Goal: Check status: Check status

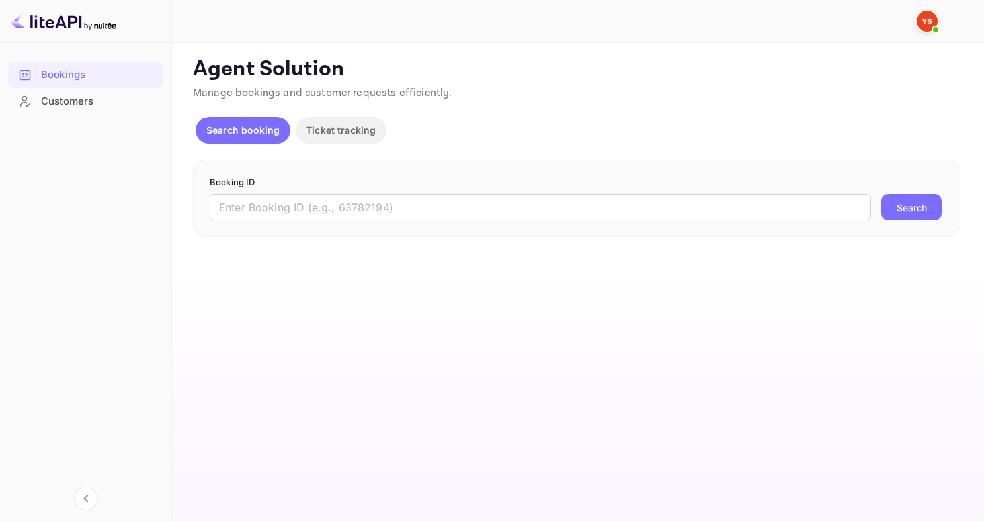
click at [351, 212] on input "text" at bounding box center [541, 207] width 662 height 26
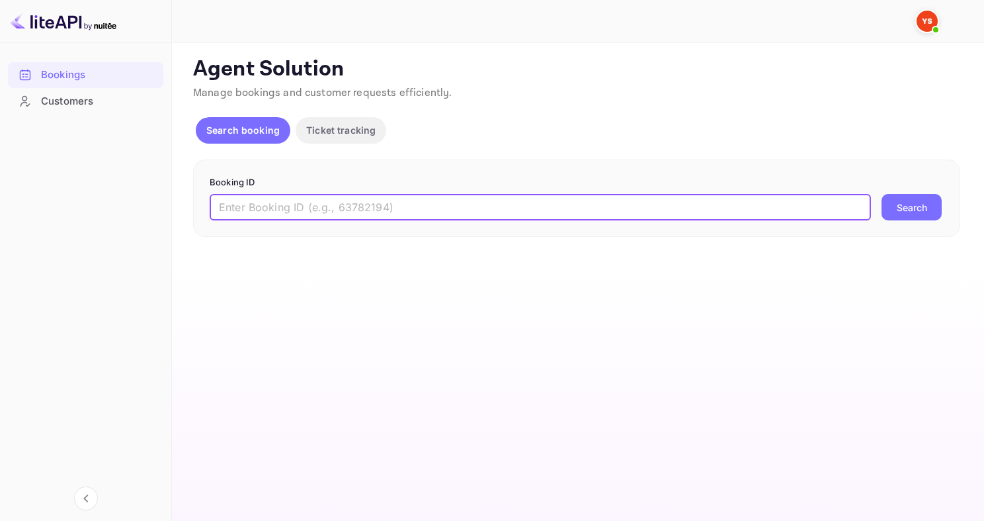
paste input "9744670"
type input "9744670"
click at [882, 194] on button "Search" at bounding box center [912, 207] width 60 height 26
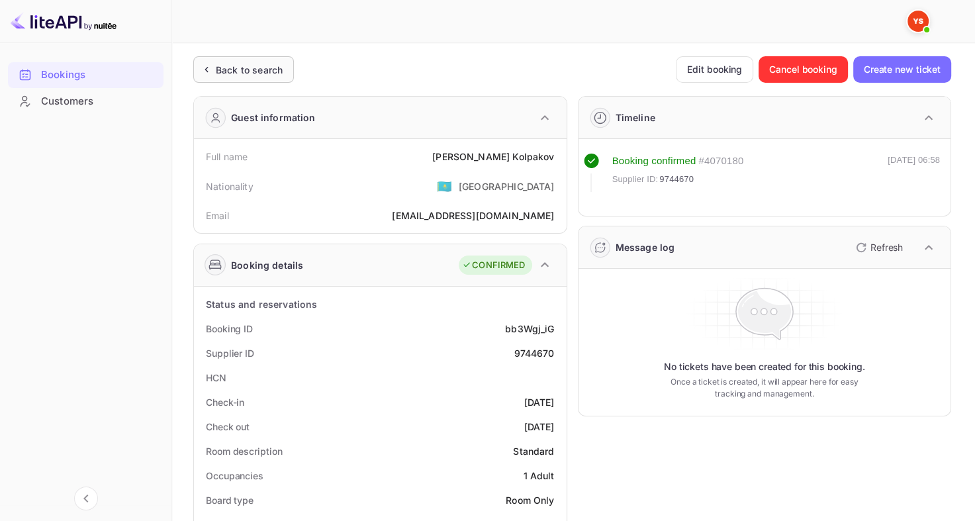
click at [259, 75] on div "Back to search" at bounding box center [249, 70] width 67 height 14
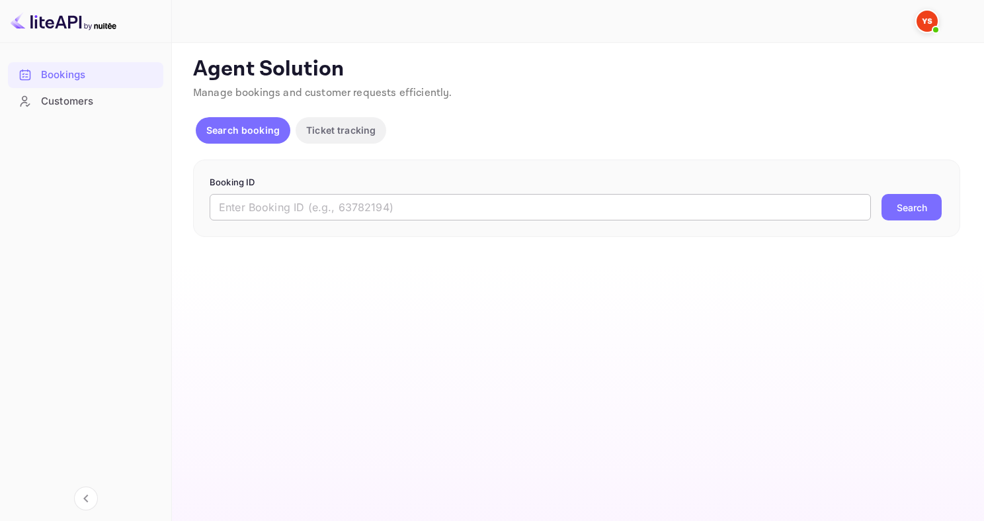
click at [473, 218] on input "text" at bounding box center [541, 207] width 662 height 26
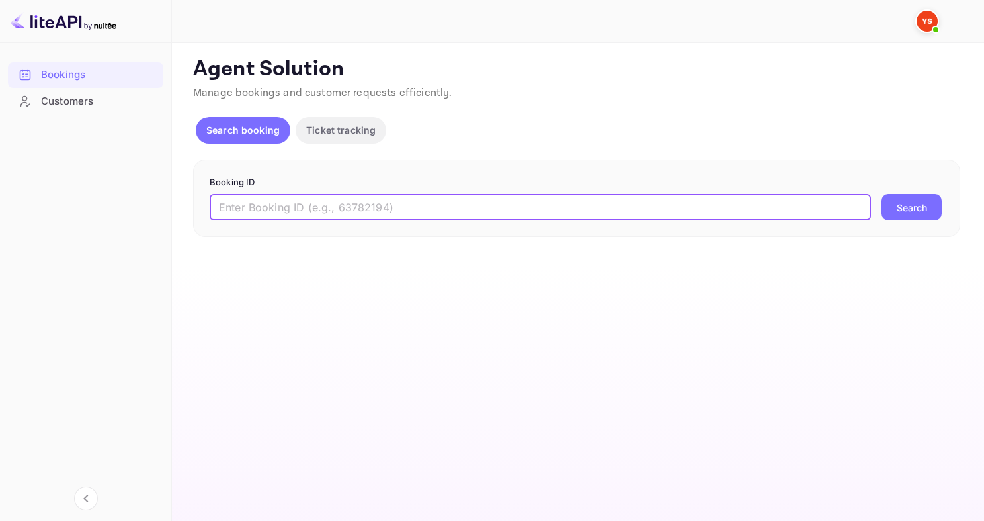
paste input "9770247"
type input "9770247"
click at [882, 194] on button "Search" at bounding box center [912, 207] width 60 height 26
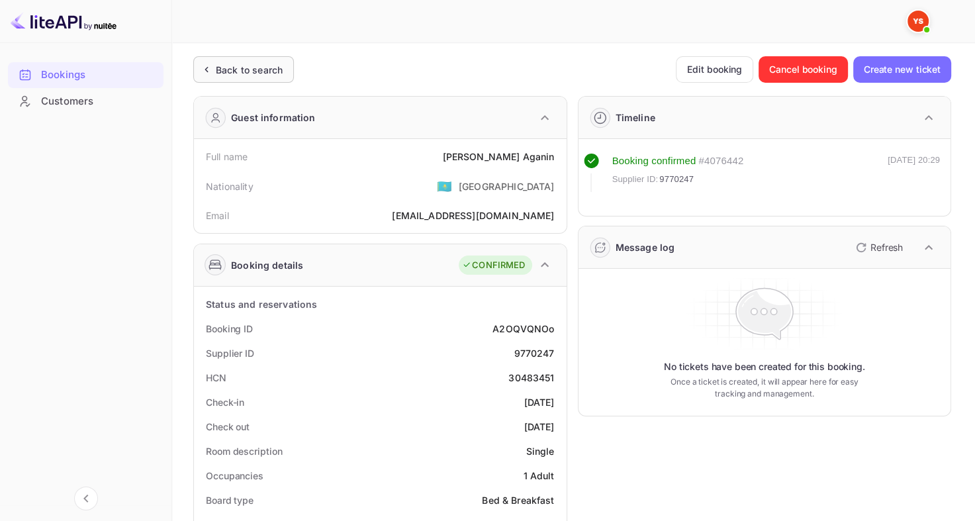
click at [276, 68] on div "Back to search" at bounding box center [249, 70] width 67 height 14
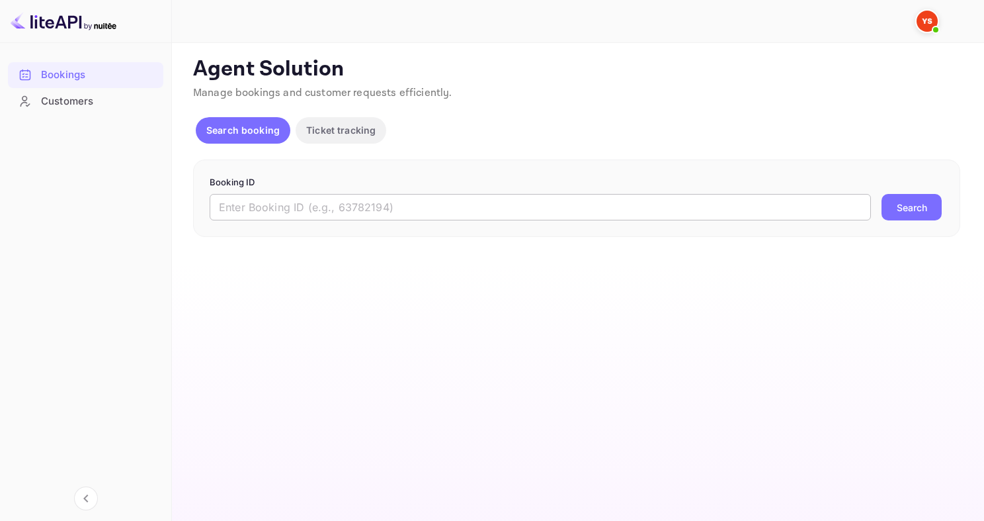
click at [419, 211] on input "text" at bounding box center [541, 207] width 662 height 26
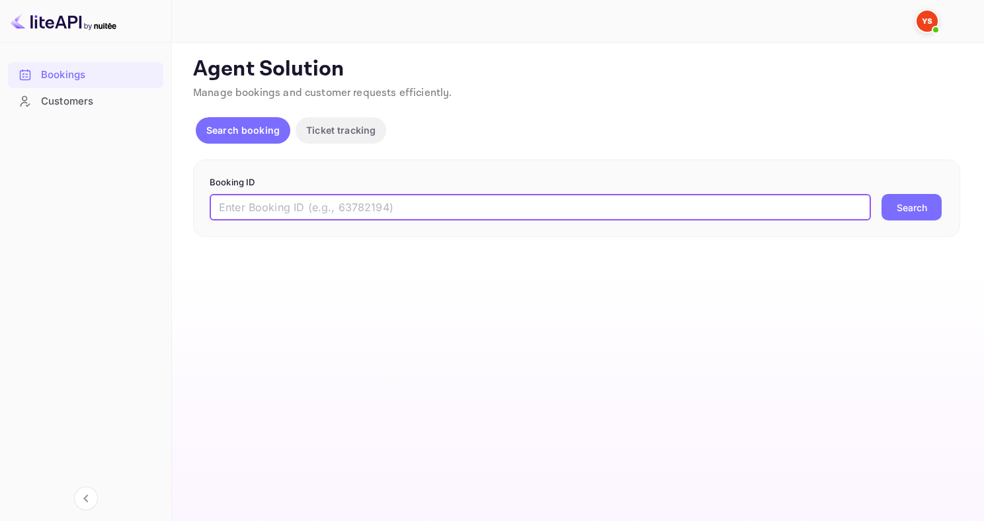
paste input "9615644"
type input "9615644"
click at [882, 194] on button "Search" at bounding box center [912, 207] width 60 height 26
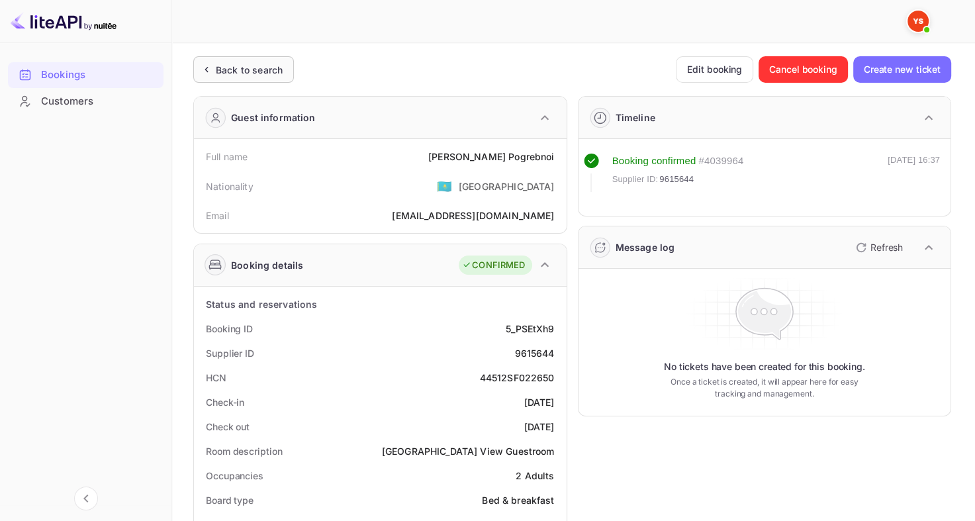
click at [259, 73] on div "Back to search" at bounding box center [249, 70] width 67 height 14
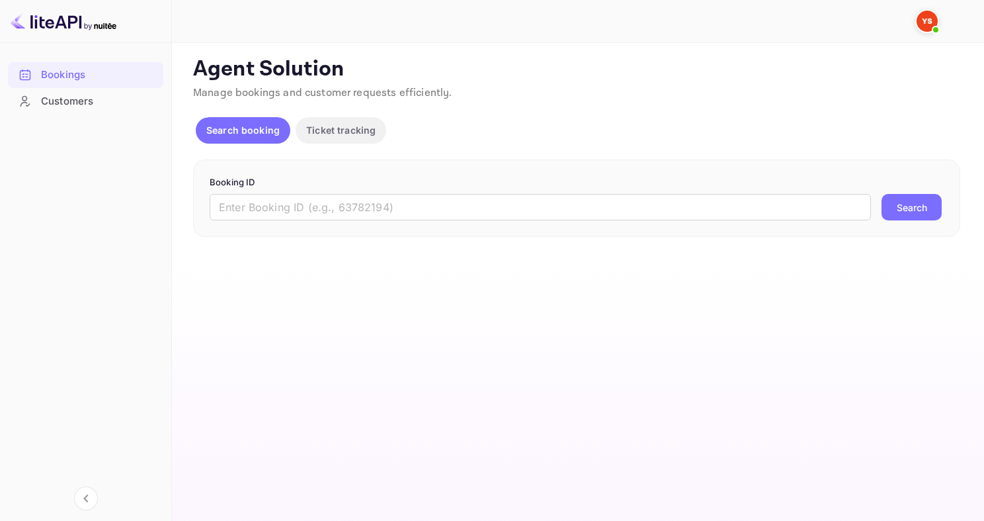
click at [352, 227] on div "Booking ID ​ Search" at bounding box center [576, 198] width 767 height 78
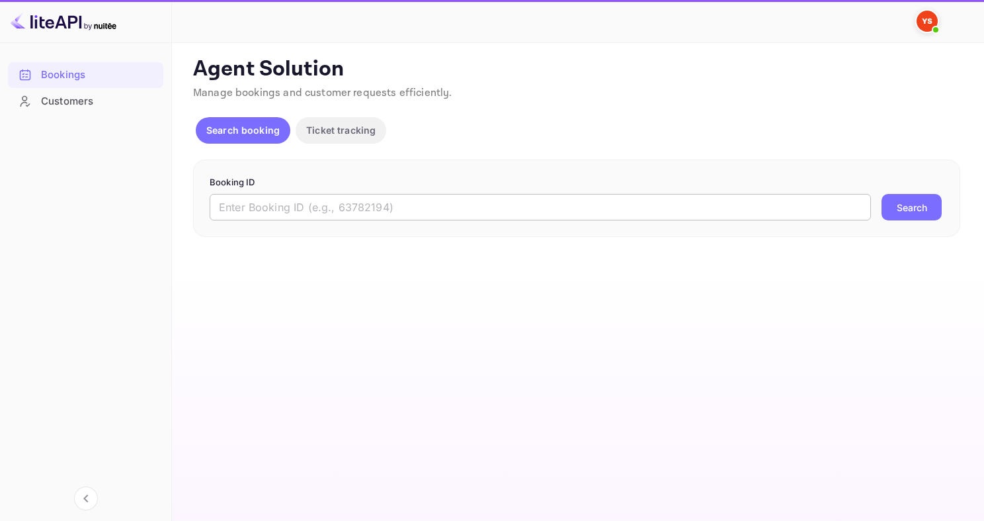
click at [352, 217] on input "text" at bounding box center [541, 207] width 662 height 26
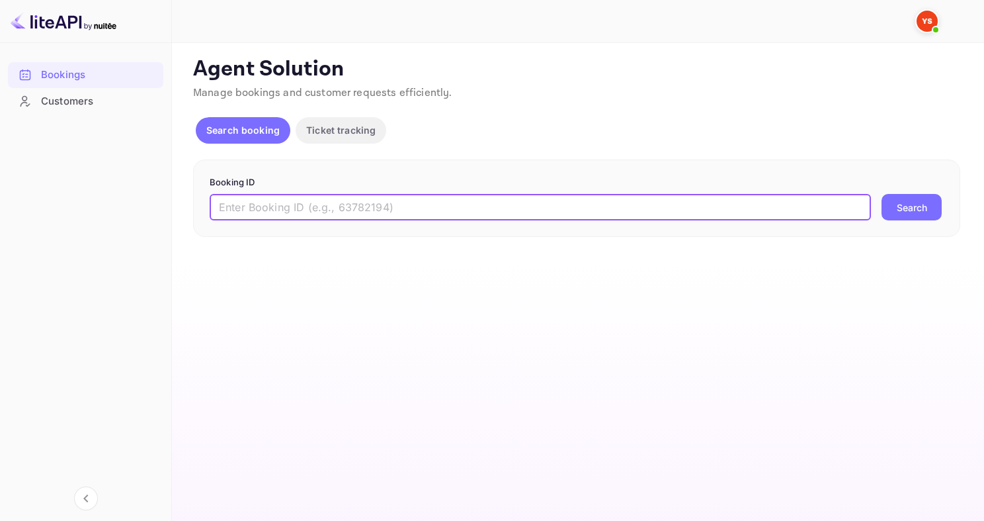
paste input "9826690"
type input "9826690"
click at [882, 194] on button "Search" at bounding box center [912, 207] width 60 height 26
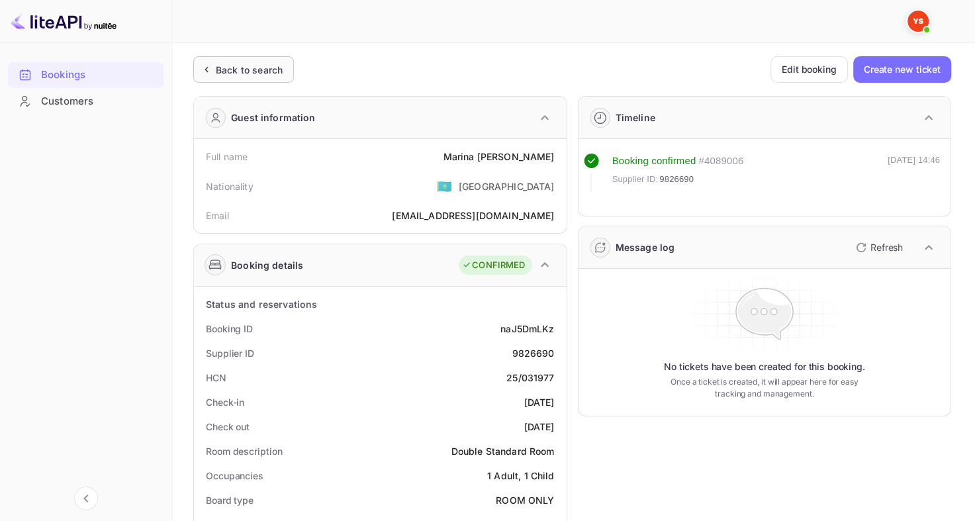
click at [257, 63] on div "Back to search" at bounding box center [249, 70] width 67 height 14
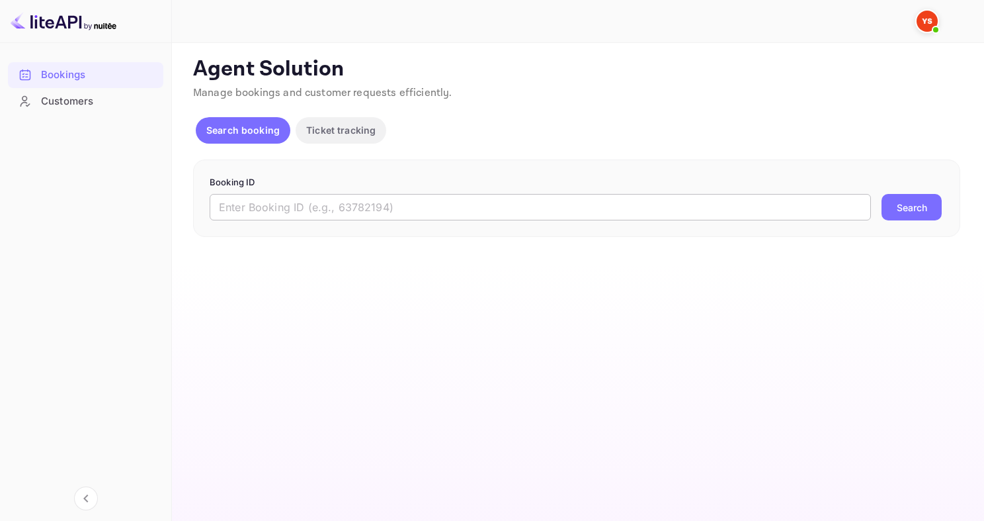
drag, startPoint x: 267, startPoint y: 220, endPoint x: 265, endPoint y: 206, distance: 14.7
click at [267, 214] on div "Booking ID ​ Search" at bounding box center [576, 198] width 767 height 78
click at [265, 206] on input "text" at bounding box center [541, 207] width 662 height 26
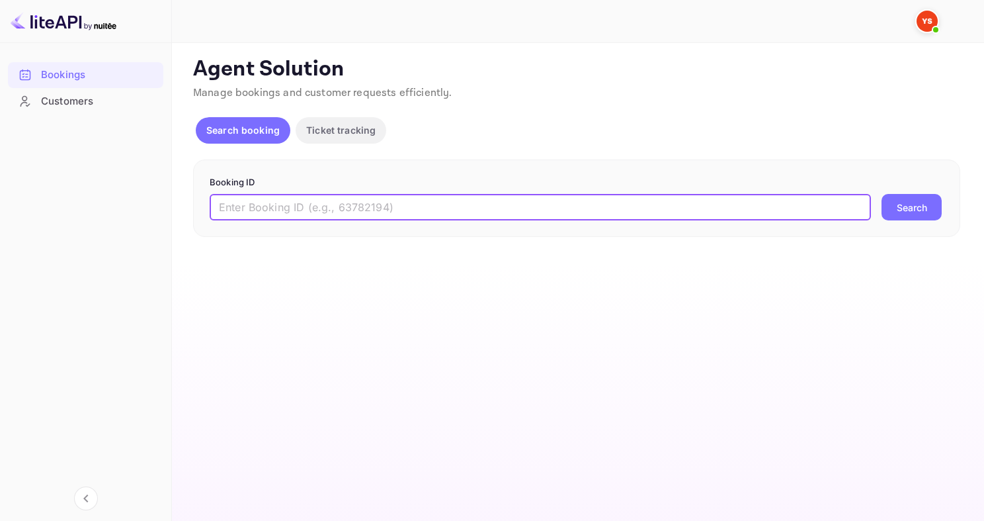
paste input "9472885"
type input "9472885"
click at [882, 194] on button "Search" at bounding box center [912, 207] width 60 height 26
